Goal: Transaction & Acquisition: Purchase product/service

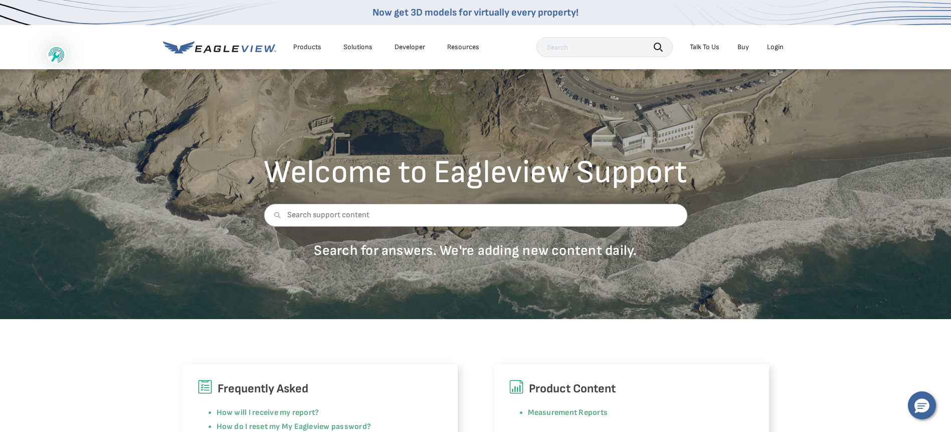
click at [773, 45] on div "Login" at bounding box center [775, 47] width 17 height 9
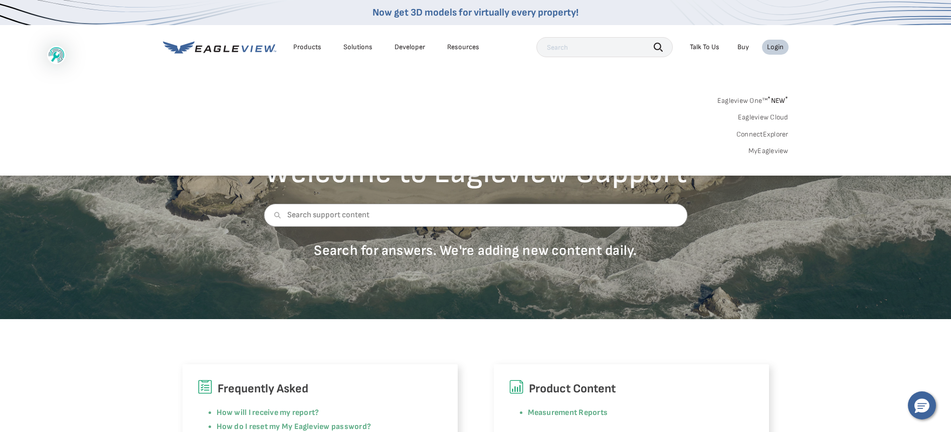
click at [770, 43] on div "Login" at bounding box center [775, 47] width 17 height 9
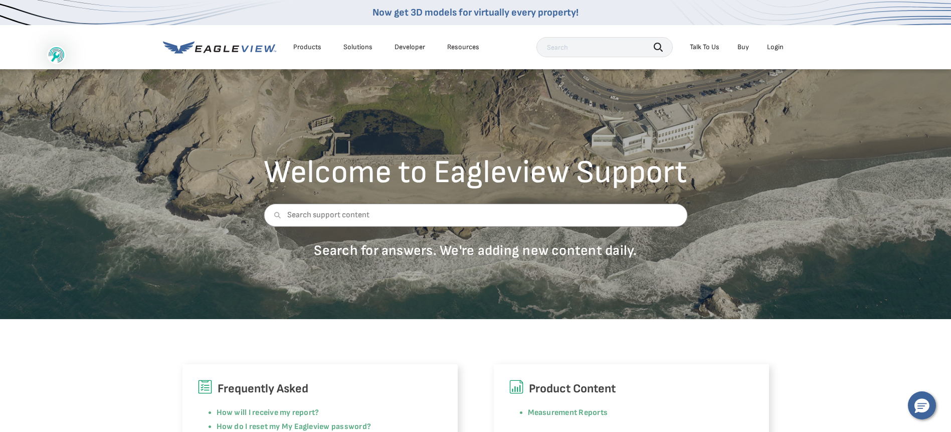
click at [309, 46] on div "Products" at bounding box center [307, 47] width 28 height 9
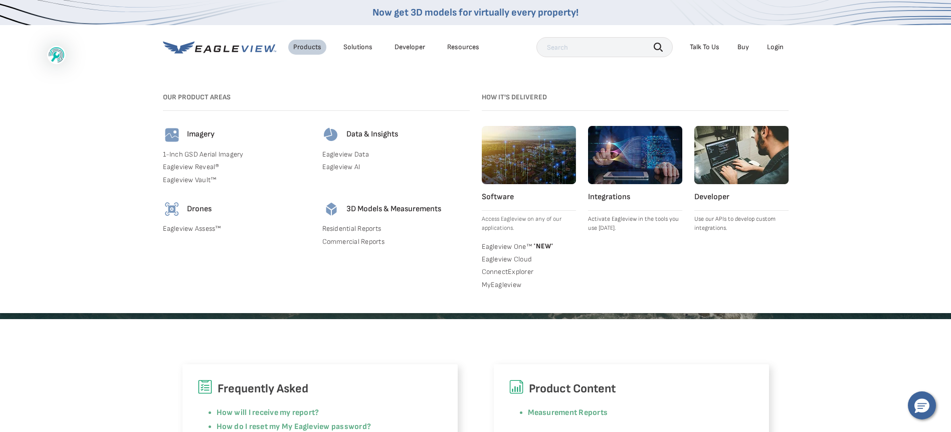
click at [171, 139] on img at bounding box center [172, 135] width 18 height 18
click at [199, 135] on h4 "Imagery" at bounding box center [201, 134] width 28 height 11
click at [773, 44] on div "Login" at bounding box center [775, 47] width 17 height 9
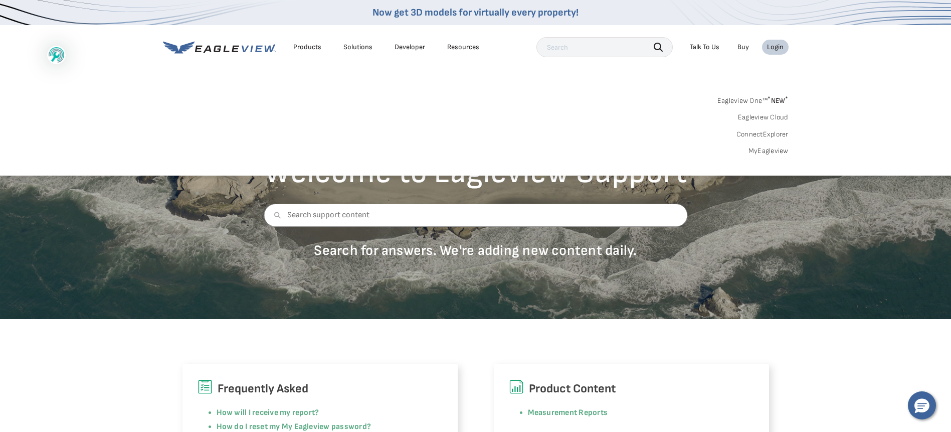
click at [774, 45] on div "Login" at bounding box center [775, 47] width 17 height 9
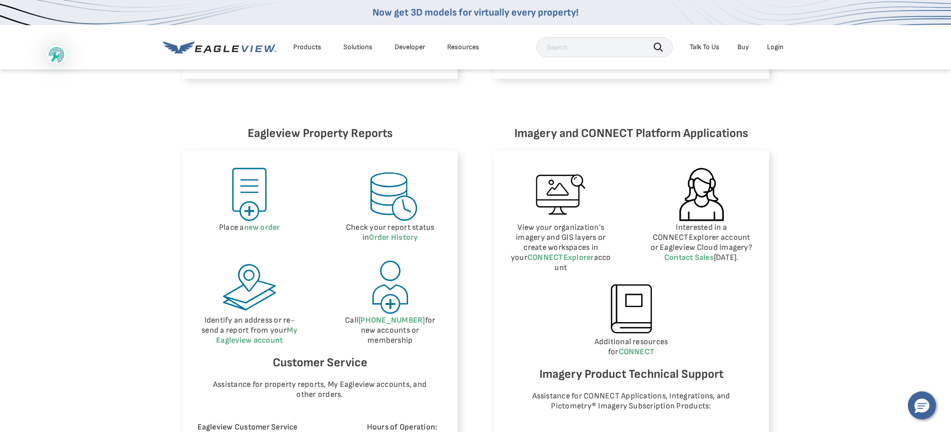
scroll to position [410, 0]
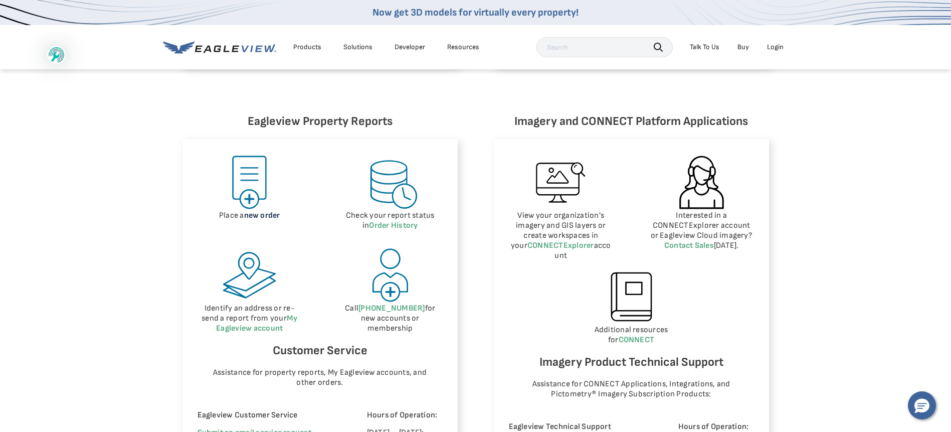
click at [253, 212] on link "new order" at bounding box center [262, 216] width 36 height 10
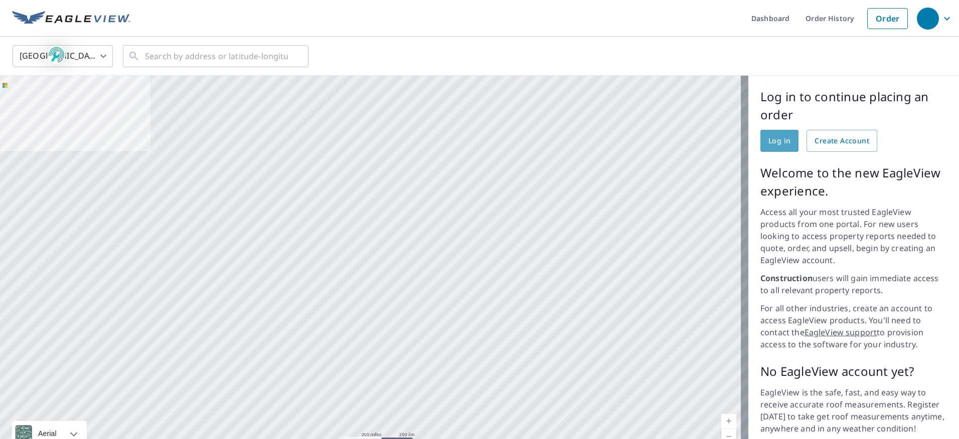
click at [777, 141] on span "Log in" at bounding box center [779, 141] width 22 height 13
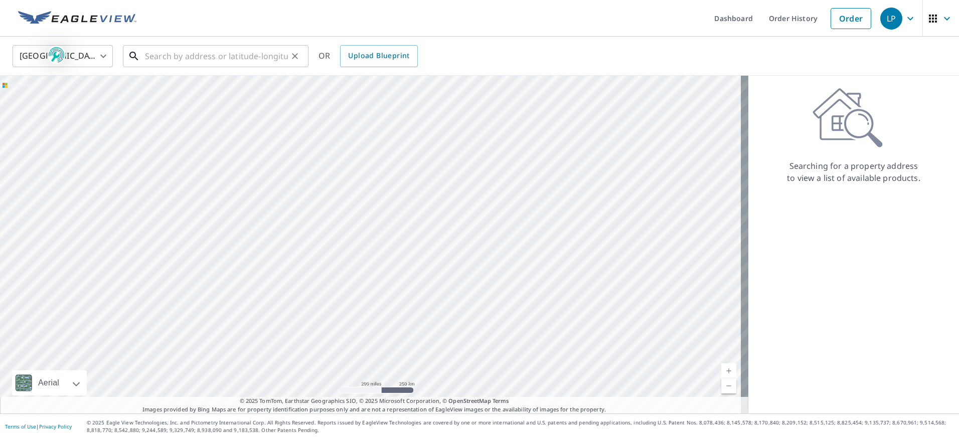
click at [151, 60] on input "text" at bounding box center [216, 56] width 143 height 28
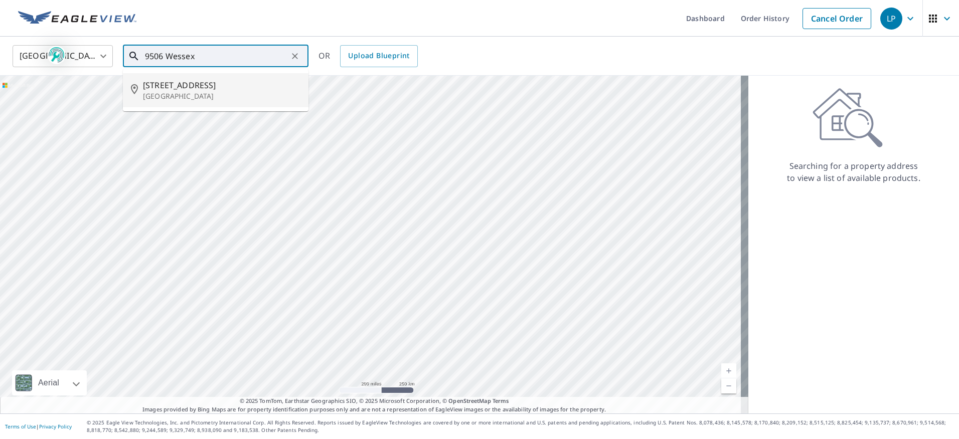
click at [174, 92] on p "Louisville, KY 40222" at bounding box center [221, 96] width 157 height 10
type input "9506 Wessex Pl Louisville, KY 40222"
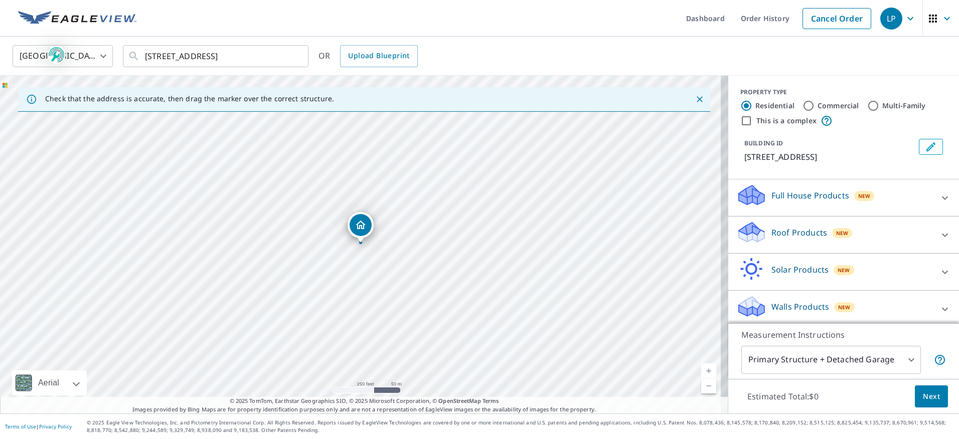
scroll to position [5, 0]
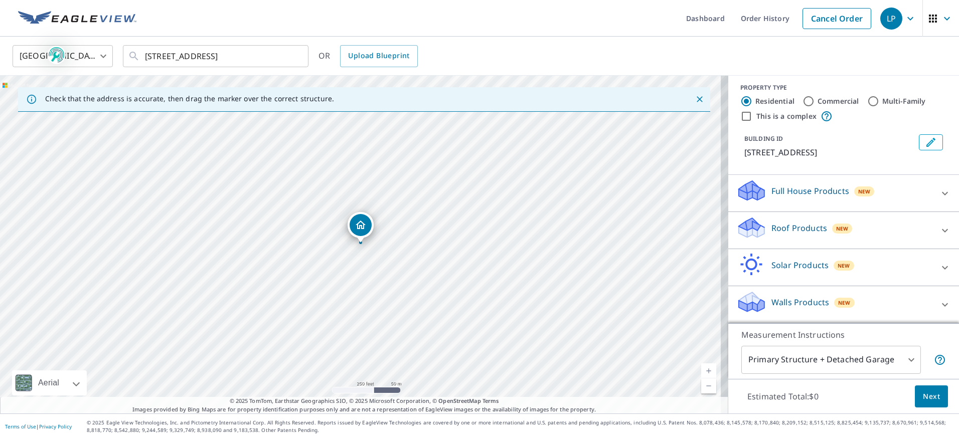
click at [925, 139] on icon "Edit building 1" at bounding box center [931, 142] width 12 height 12
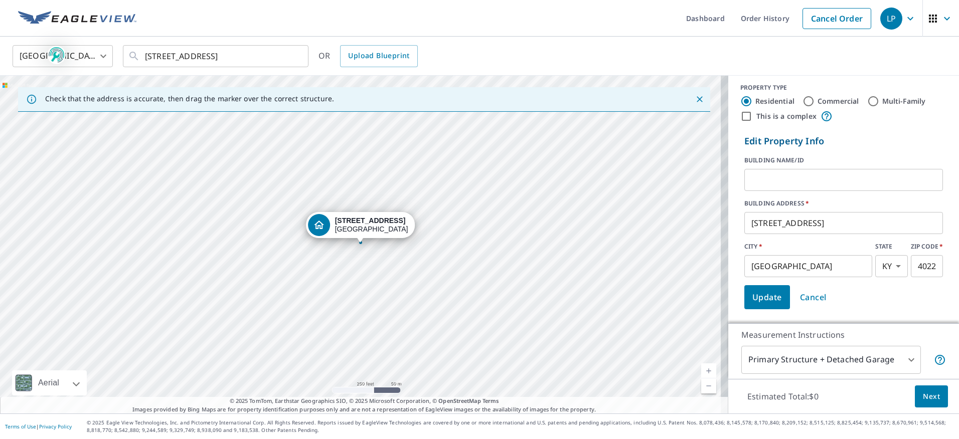
click at [883, 141] on p "Edit Property Info" at bounding box center [843, 141] width 199 height 14
click at [902, 359] on body "LP LP Dashboard Order History Cancel Order LP United States US ​ 9506 Wessex Pl…" at bounding box center [479, 219] width 959 height 439
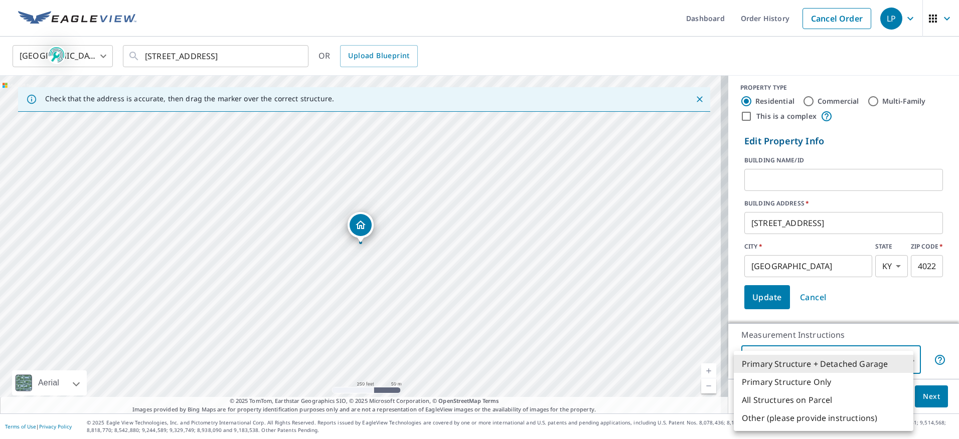
click at [902, 359] on li "Primary Structure + Detached Garage" at bounding box center [824, 364] width 180 height 18
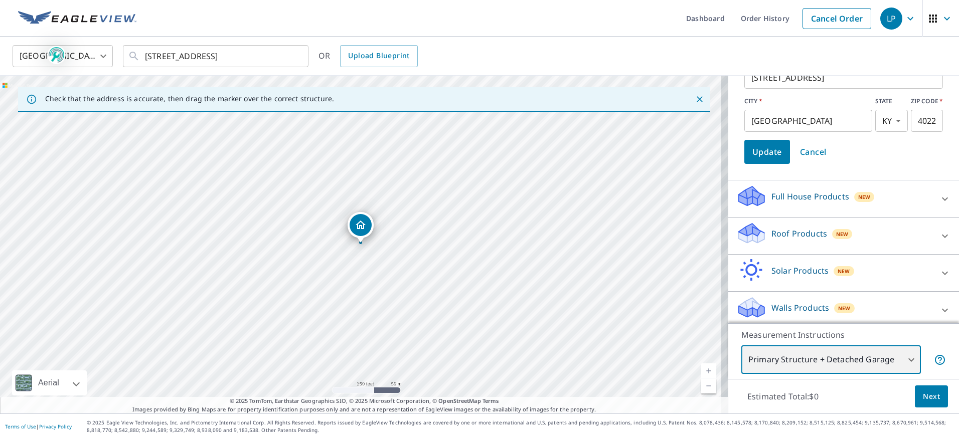
scroll to position [155, 0]
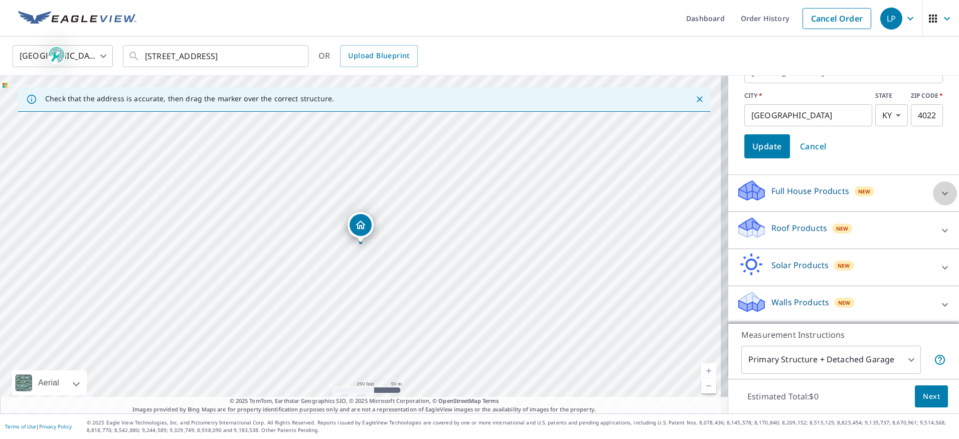
click at [939, 191] on icon at bounding box center [945, 194] width 12 height 12
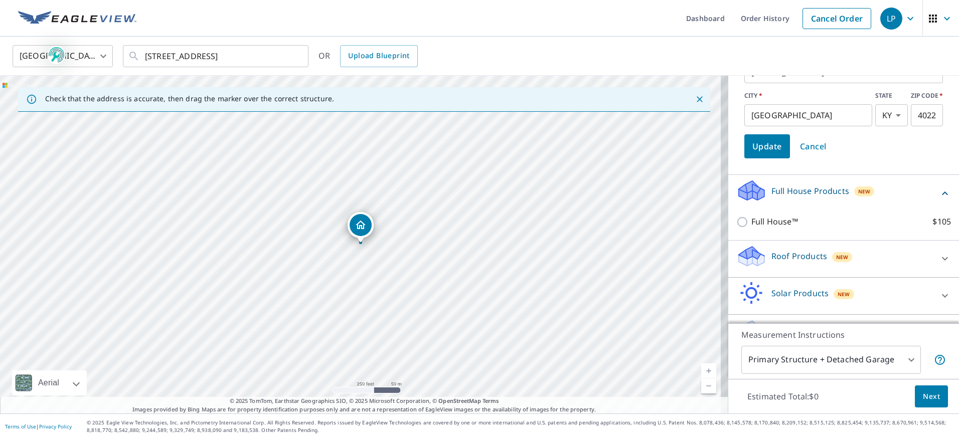
click at [942, 258] on icon at bounding box center [945, 259] width 6 height 4
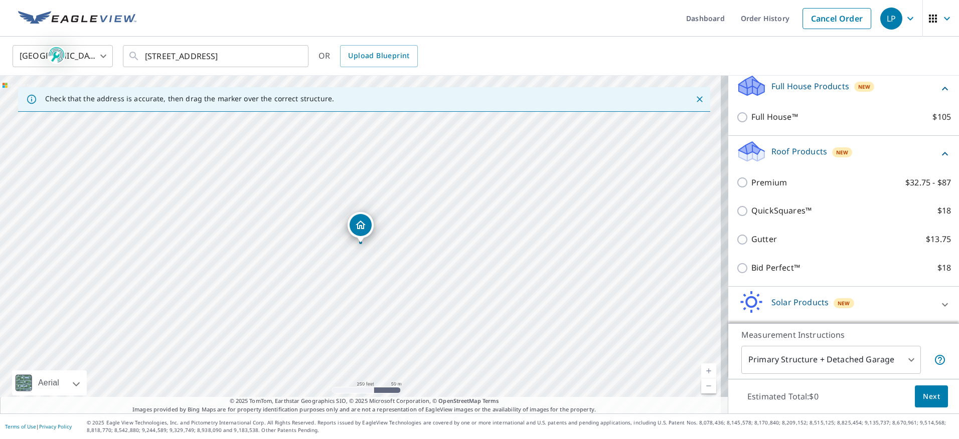
scroll to position [255, 0]
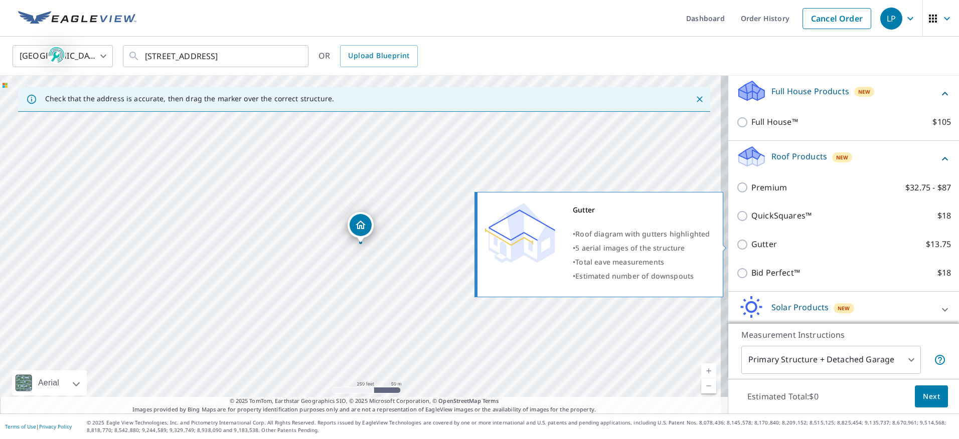
click at [736, 244] on input "Gutter $13.75" at bounding box center [743, 245] width 15 height 12
checkbox input "true"
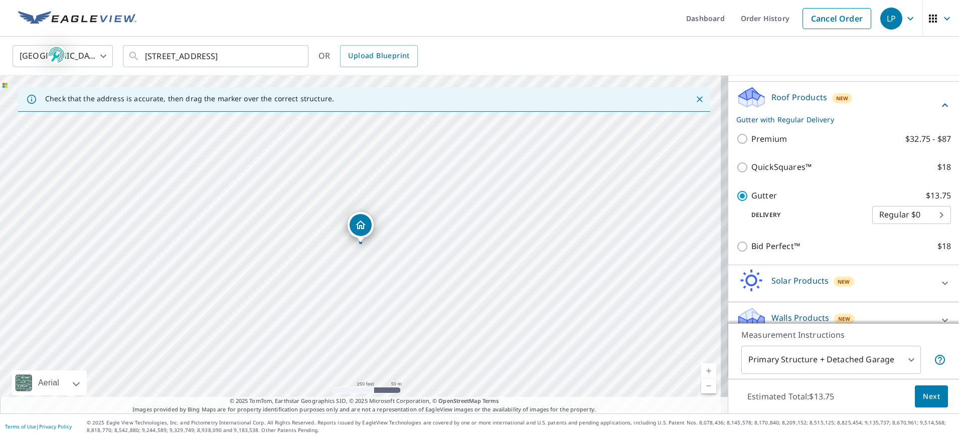
scroll to position [330, 0]
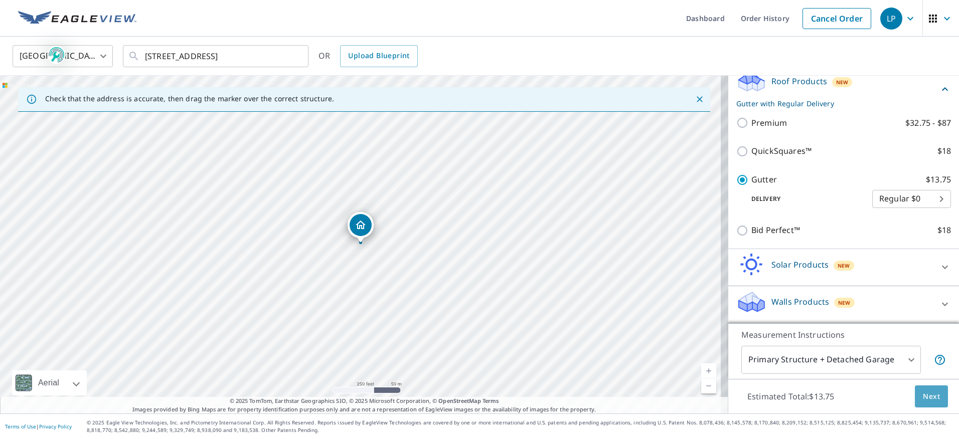
click at [929, 401] on span "Next" at bounding box center [931, 397] width 17 height 13
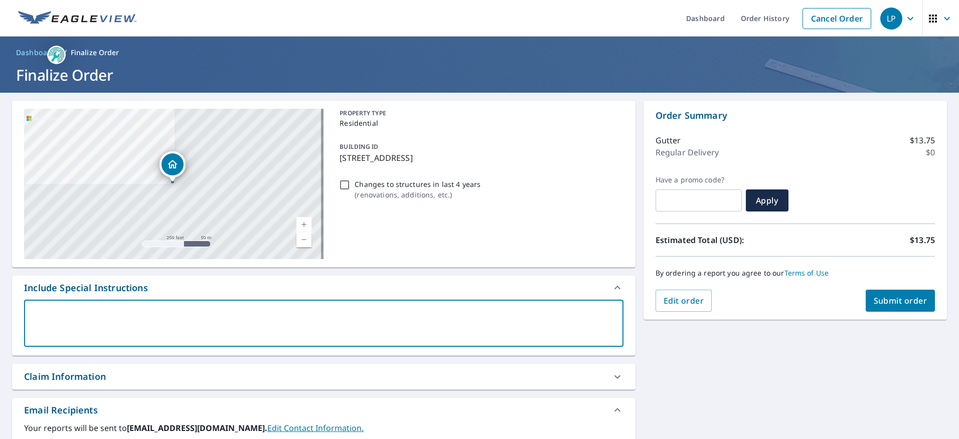
click at [34, 309] on textarea at bounding box center [323, 323] width 585 height 29
type textarea "p"
type textarea "x"
type textarea "pl"
type textarea "x"
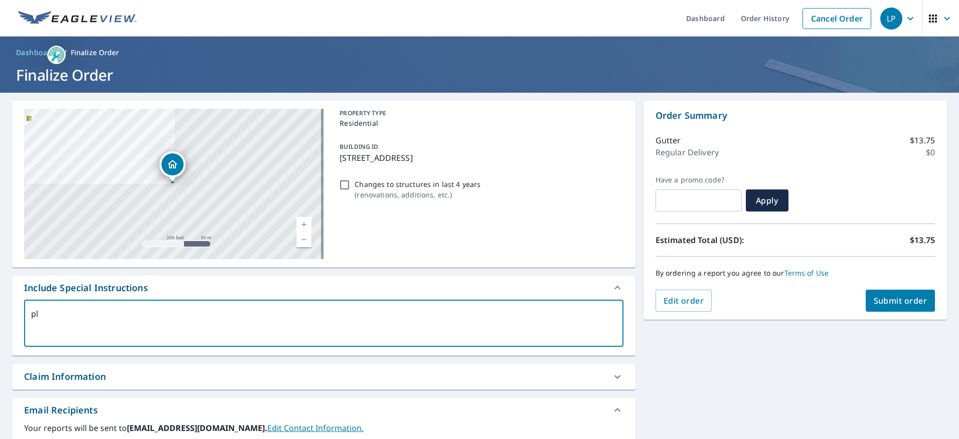
type textarea "ple"
type textarea "x"
type textarea "plea"
type textarea "x"
type textarea "pleas"
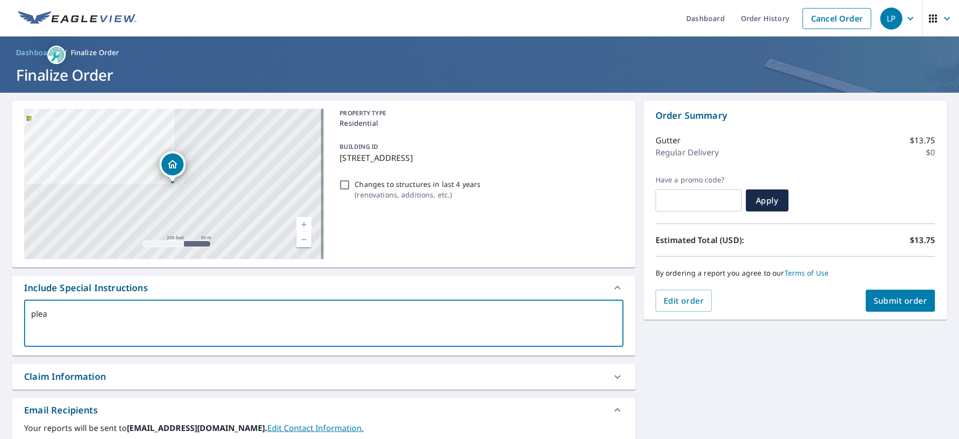
type textarea "x"
type textarea "please"
type textarea "x"
type textarea "please"
type textarea "x"
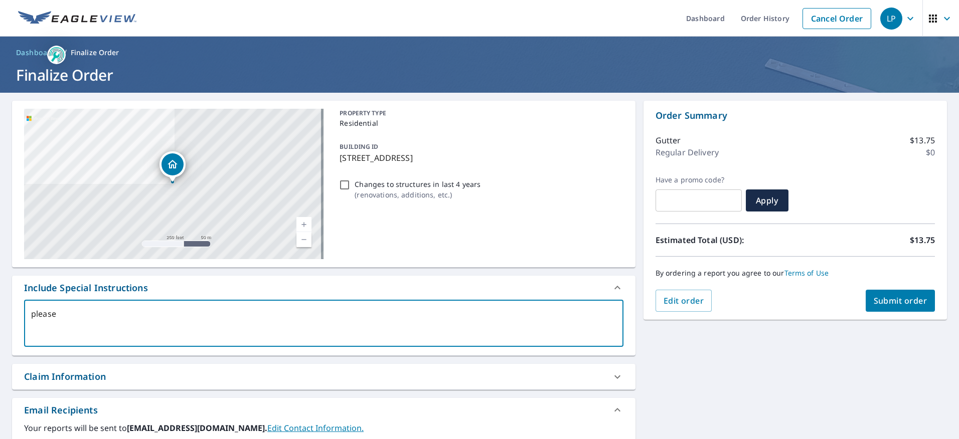
type textarea "please i"
type textarea "x"
type textarea "please in"
type textarea "x"
type textarea "please inc"
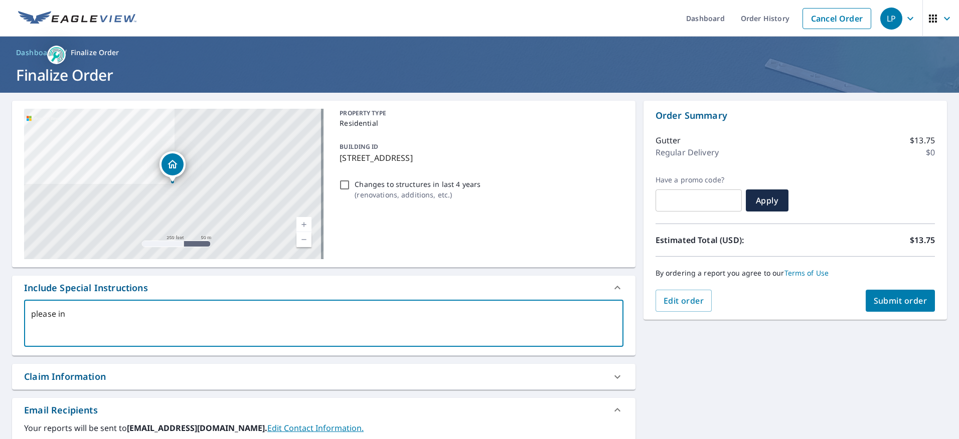
type textarea "x"
type textarea "please incl"
type textarea "x"
type textarea "please inclu"
type textarea "x"
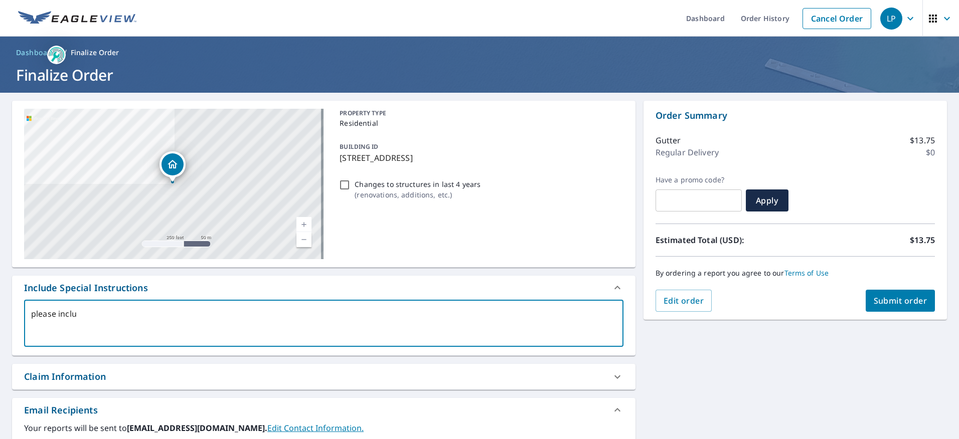
type textarea "please includ"
type textarea "x"
type textarea "please include"
type textarea "x"
type textarea "please include"
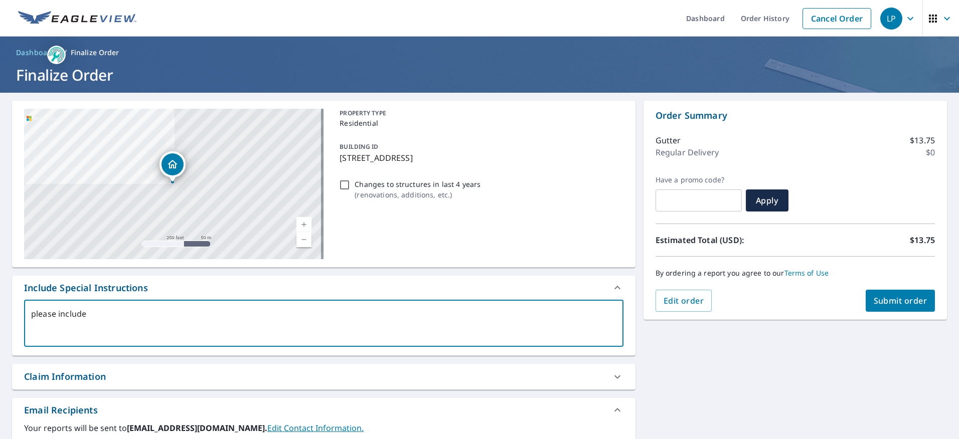
type textarea "x"
type textarea "please include d"
type textarea "x"
type textarea "please include de"
type textarea "x"
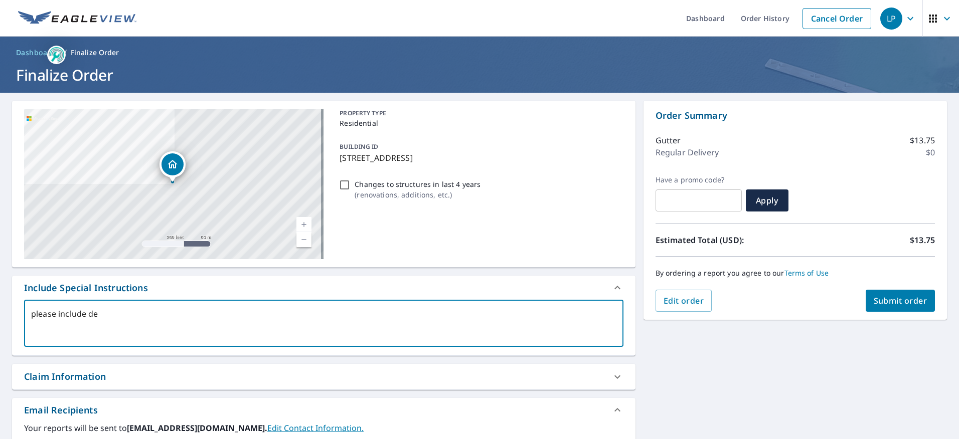
type textarea "please include det"
type textarea "x"
type textarea "please include deta"
type textarea "x"
type textarea "please include detac"
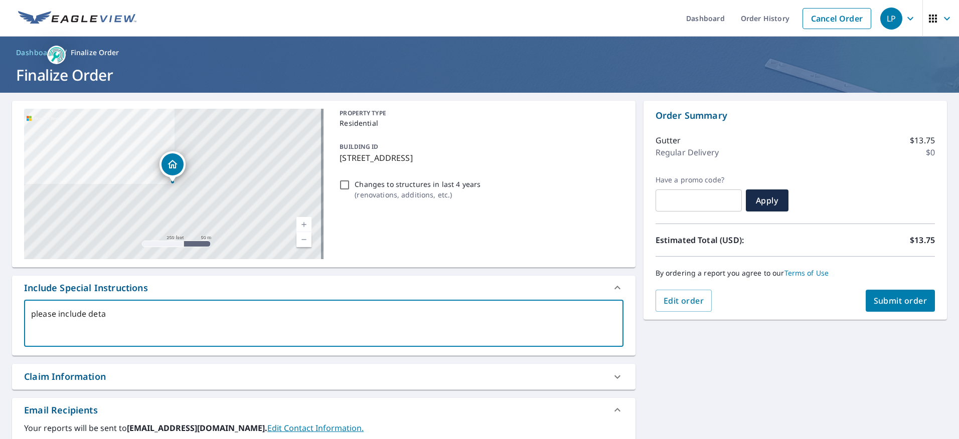
type textarea "x"
type textarea "please include detach"
type textarea "x"
type textarea "please include detache"
type textarea "x"
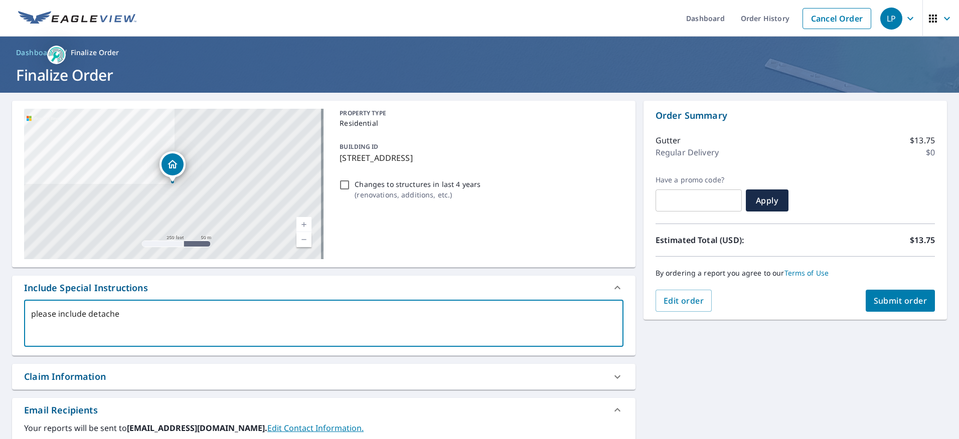
type textarea "please include detached"
type textarea "x"
type textarea "please include detached"
type textarea "x"
type textarea "please include detached g"
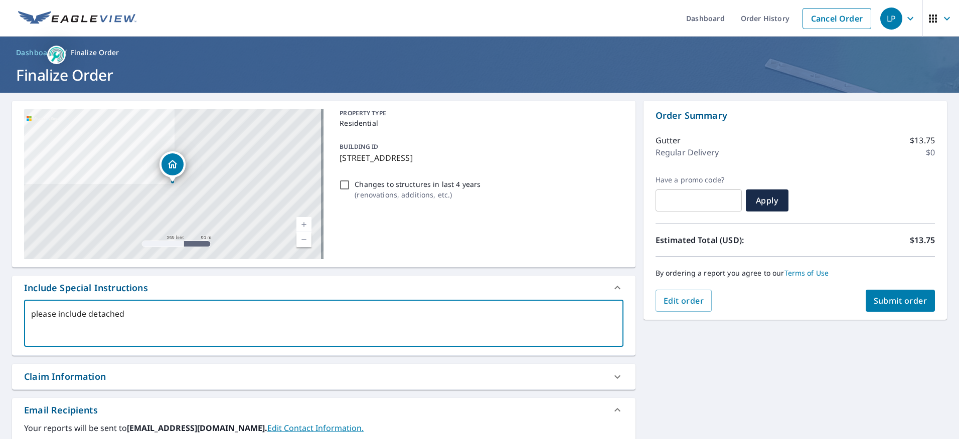
type textarea "x"
type textarea "please include detached ga"
type textarea "x"
type textarea "please include detached gar"
type textarea "x"
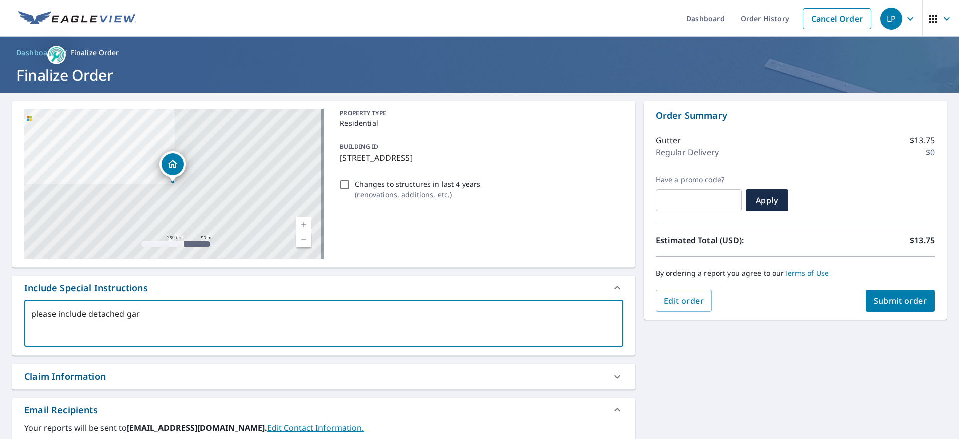
type textarea "please include detached gara"
type textarea "x"
type textarea "please include detached garag"
type textarea "x"
type textarea "please include detached garage"
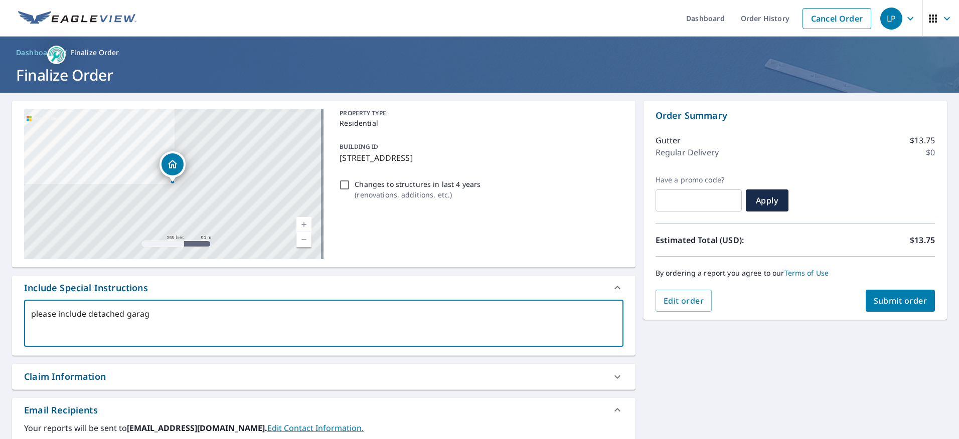
type textarea "x"
type textarea "please include detached garage"
type textarea "x"
type textarea "please include detached garage i"
type textarea "x"
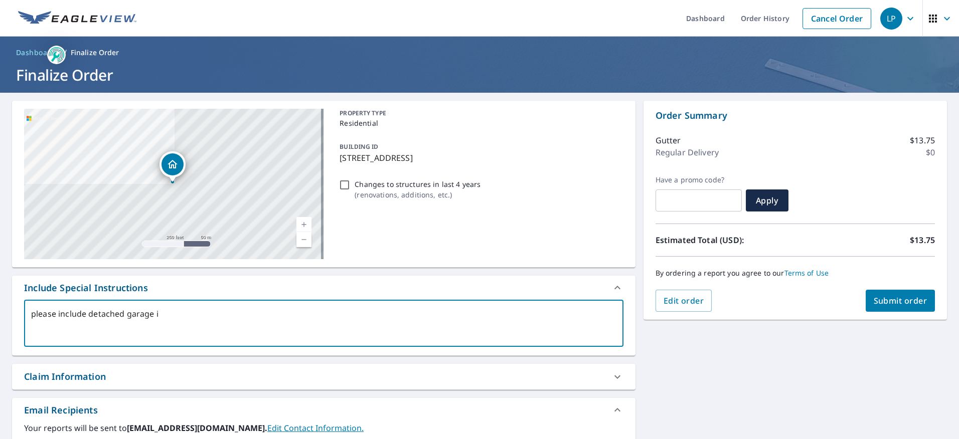
type textarea "please include detached garage in"
type textarea "x"
type textarea "please include detached garage in"
type textarea "x"
type textarea "please include detached garage in m"
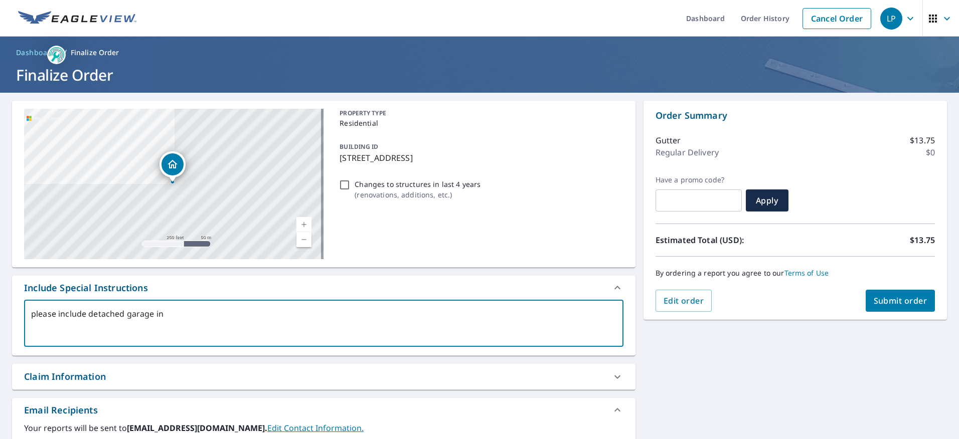
type textarea "x"
type textarea "please include detached garage in me"
type textarea "x"
type textarea "please include detached garage in mea"
type textarea "x"
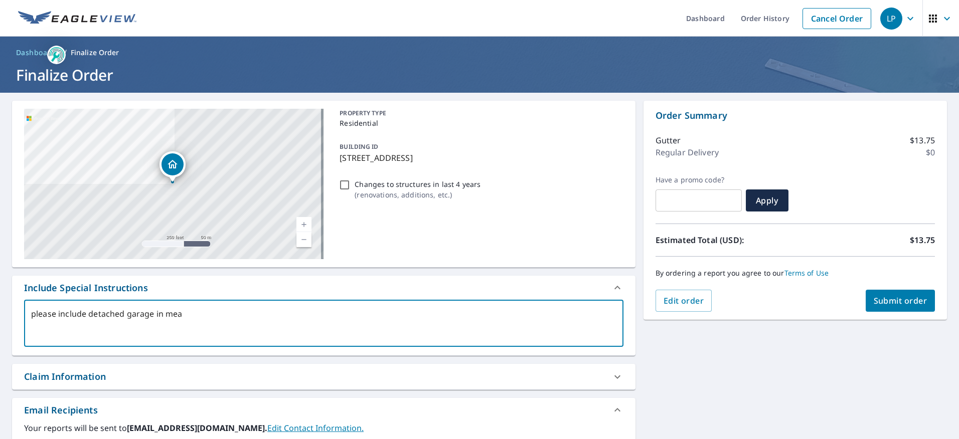
type textarea "please include detached garage in meas"
type textarea "x"
type textarea "please include detached garage in measu"
type textarea "x"
type textarea "please include detached garage in measur"
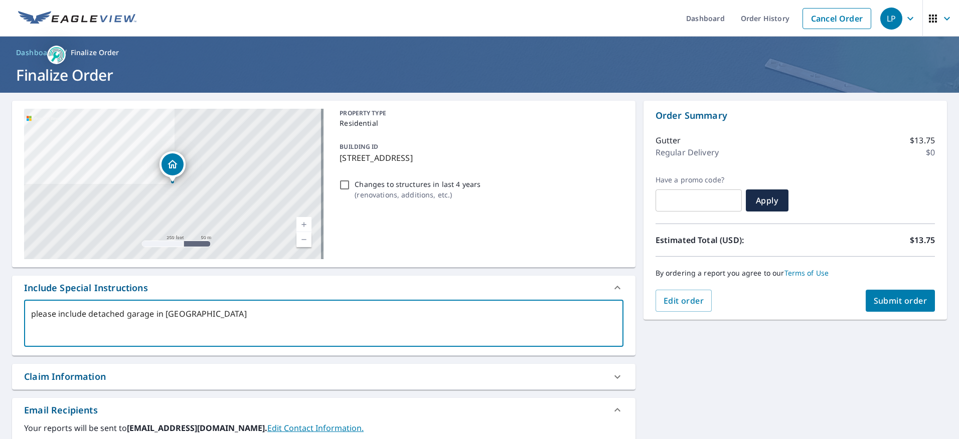
type textarea "x"
type textarea "please include detached garage in measure"
type textarea "x"
type textarea "please include detached garage in measurem"
type textarea "x"
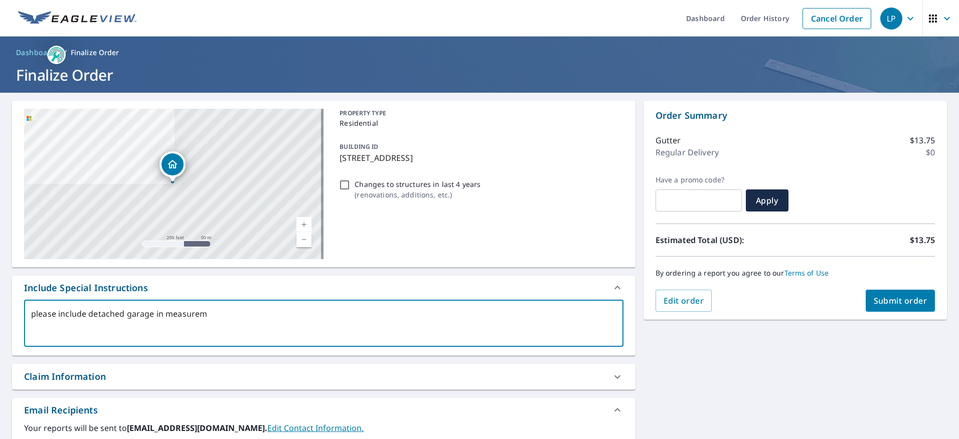
type textarea "please include detached garage in measureme"
type textarea "x"
type textarea "please include detached garage in measuremen"
type textarea "x"
type textarea "please include detached garage in measurement"
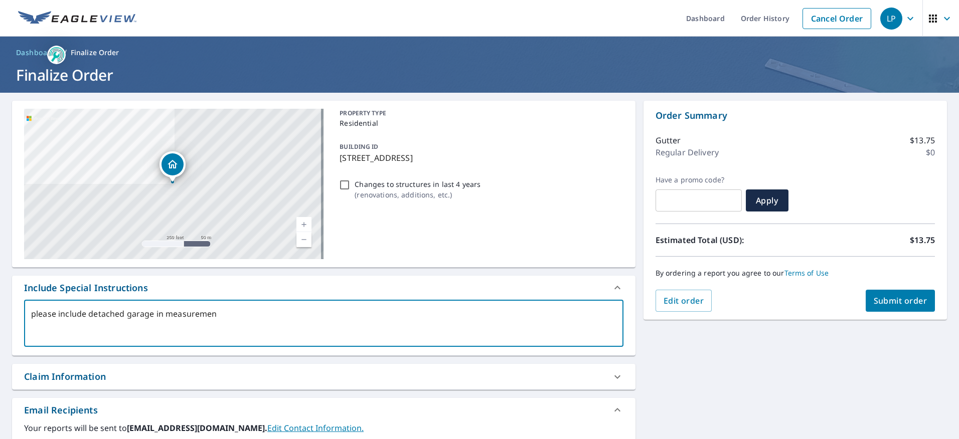
type textarea "x"
type textarea "please include detached garage in measurements"
type textarea "x"
type textarea "please include detached garage in measurements"
type textarea "x"
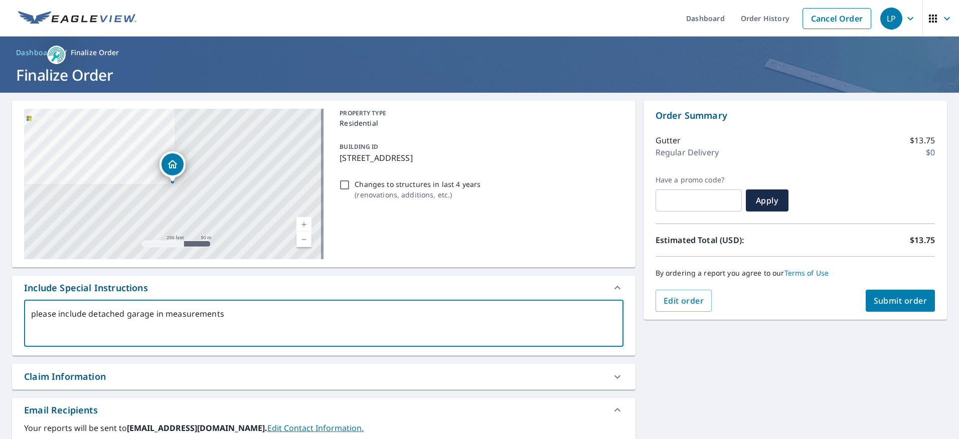
type textarea "please include detached garage in measurements"
click at [889, 299] on span "Submit order" at bounding box center [900, 300] width 54 height 11
type textarea "x"
